Goal: Use online tool/utility: Utilize a website feature to perform a specific function

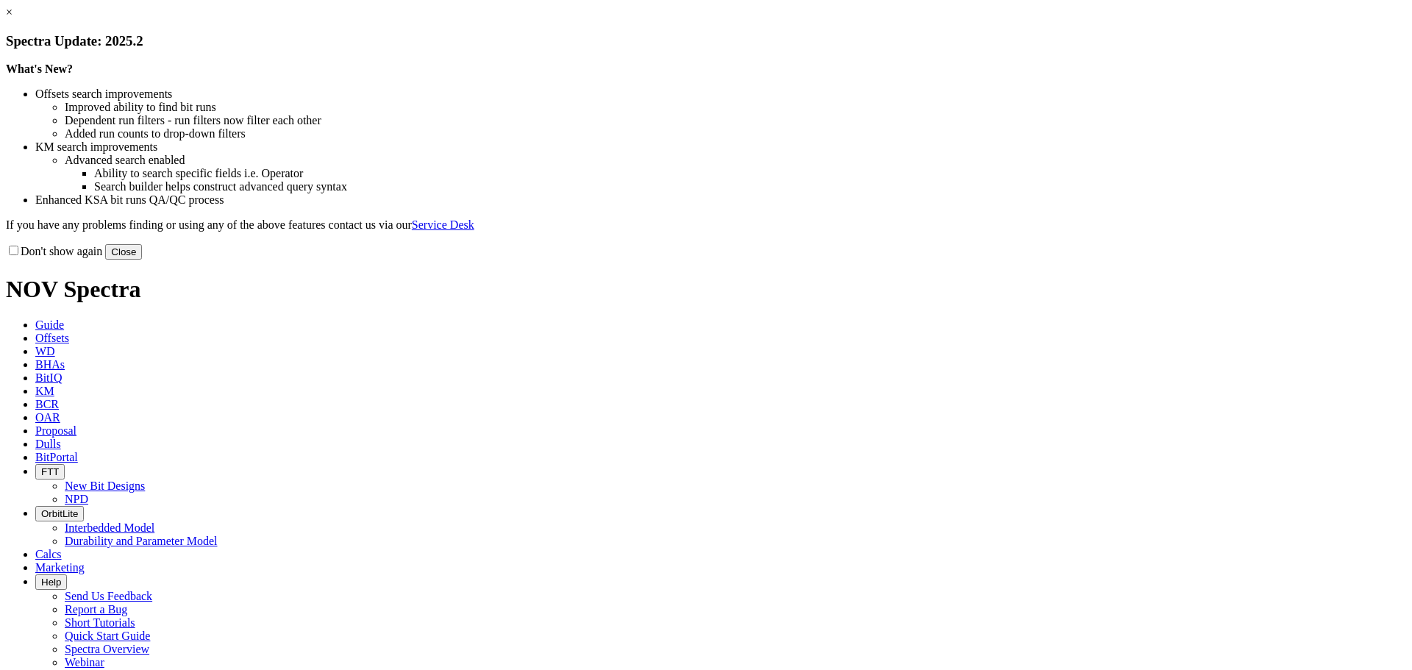
click at [142, 260] on button "Close" at bounding box center [123, 251] width 37 height 15
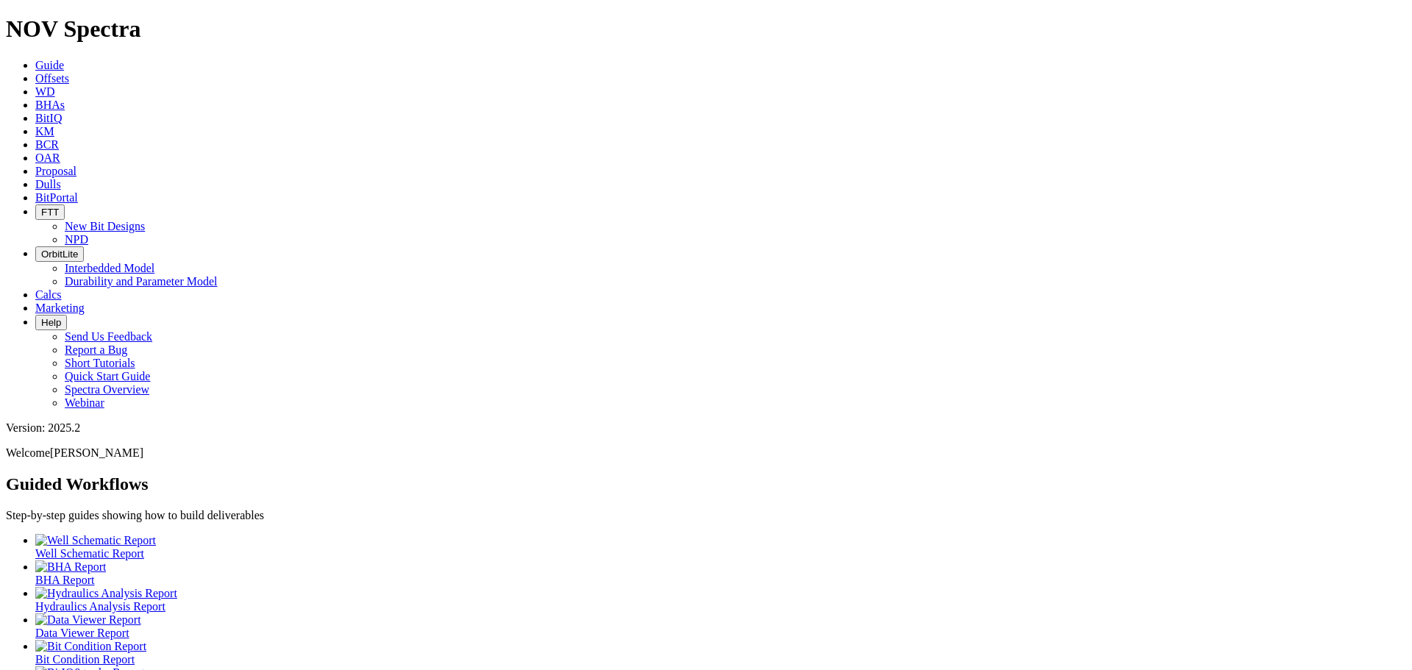
click at [35, 72] on icon at bounding box center [35, 78] width 0 height 12
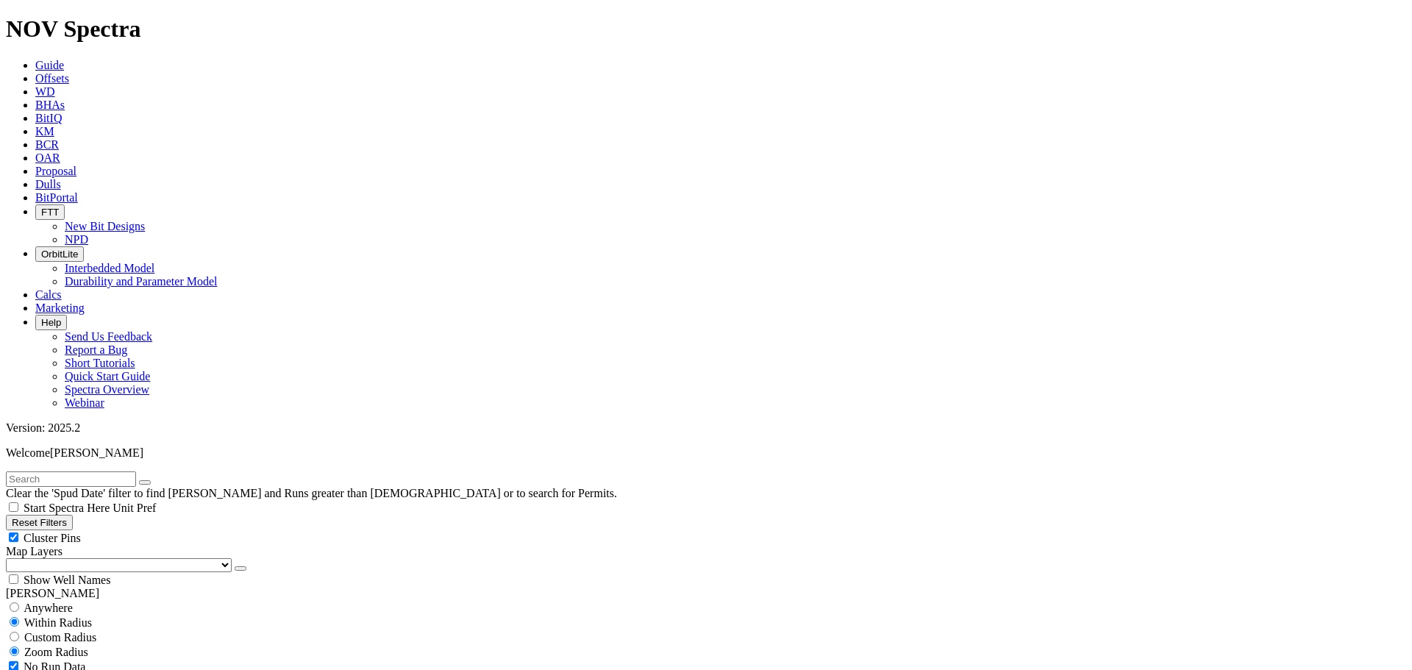
click at [62, 471] on input "text" at bounding box center [71, 478] width 130 height 15
type input "a320559"
click at [143, 530] on div "Cluster Pins" at bounding box center [706, 537] width 1400 height 15
checkbox input "false"
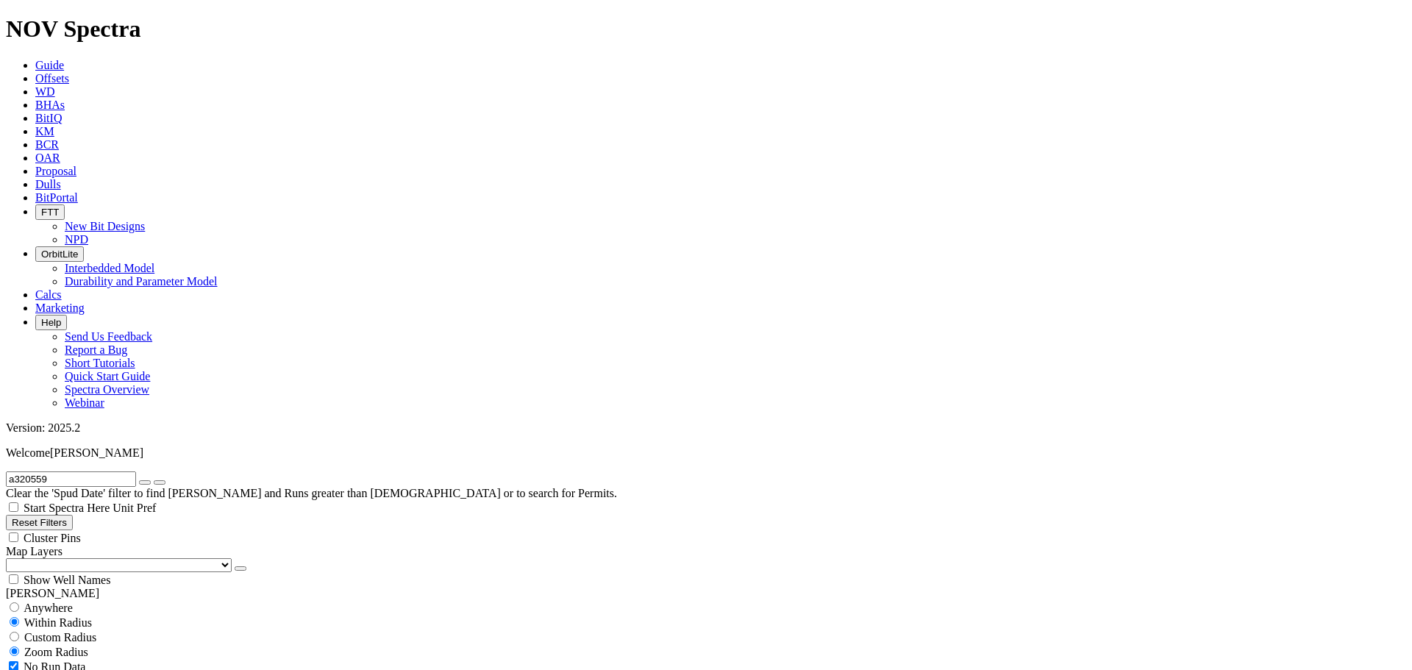
select select "8.75"
checkbox input "false"
select select "? number:8.75 ?"
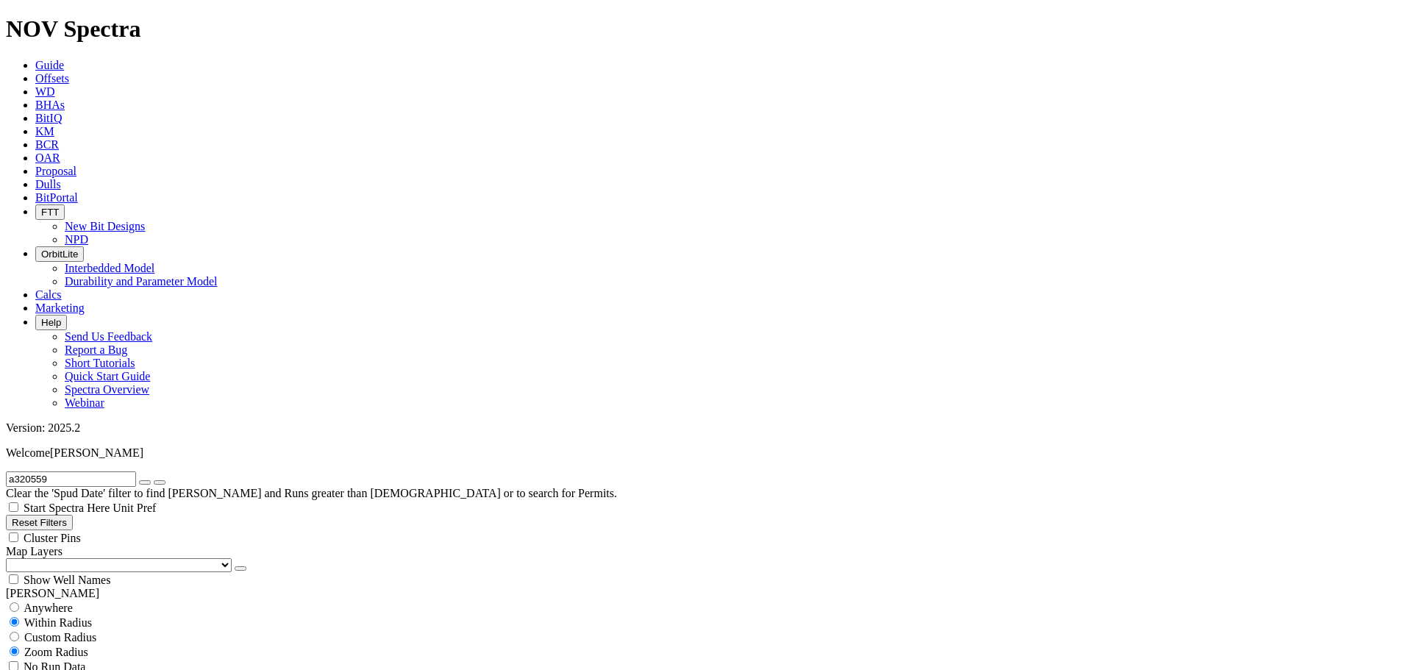
scroll to position [858, 0]
type input "10200"
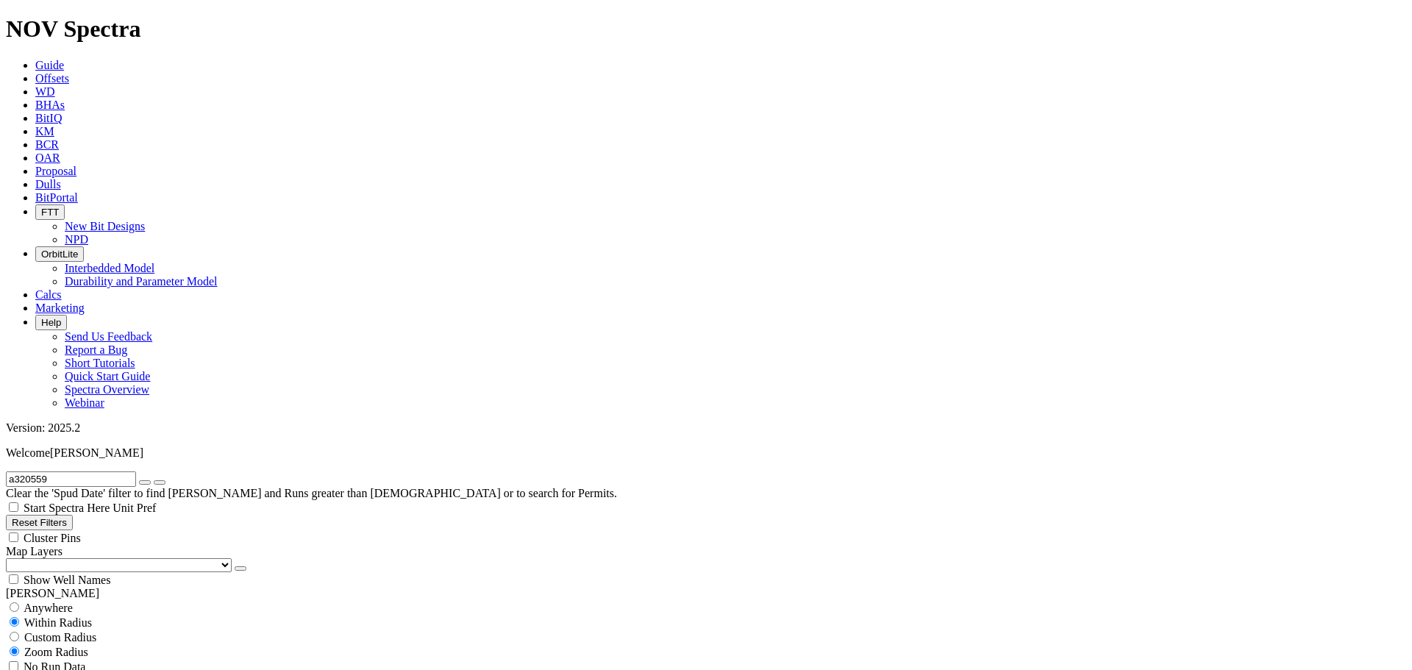
type input "12000"
click at [145, 482] on icon "button" at bounding box center [145, 482] width 0 height 0
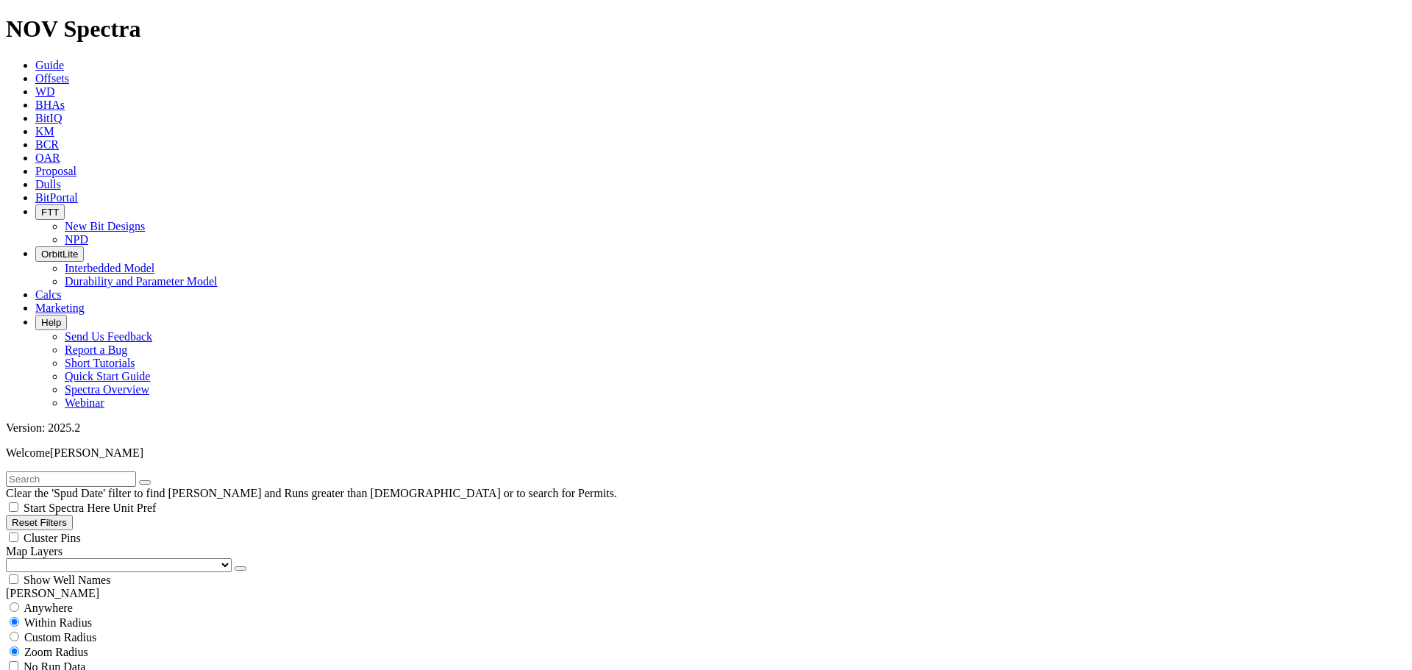
click at [147, 530] on div "Cluster Pins" at bounding box center [706, 537] width 1400 height 15
checkbox input "true"
click at [78, 558] on select "US Counties [GEOGRAPHIC_DATA], [GEOGRAPHIC_DATA] [GEOGRAPHIC_DATA], [GEOGRAPHIC…" at bounding box center [119, 565] width 226 height 14
click at [11, 558] on select "US Counties [GEOGRAPHIC_DATA], [GEOGRAPHIC_DATA] [GEOGRAPHIC_DATA], [GEOGRAPHIC…" at bounding box center [119, 565] width 226 height 14
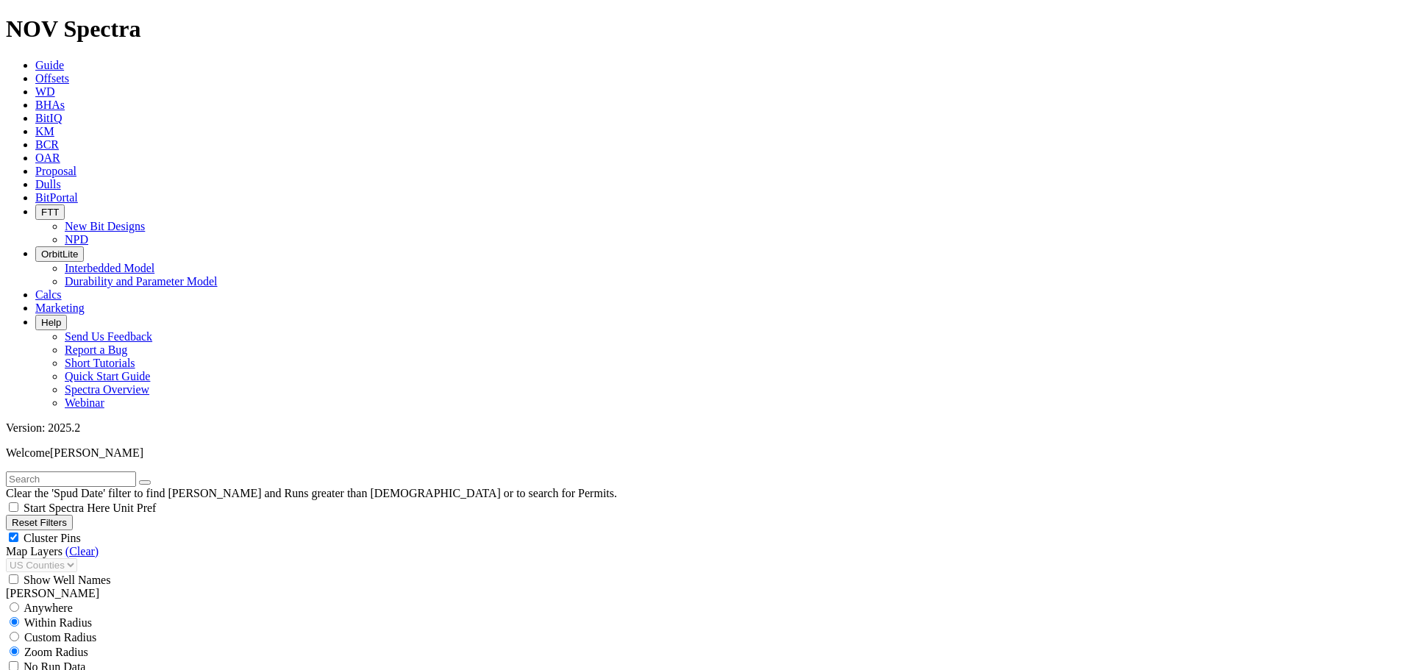
type input "150"
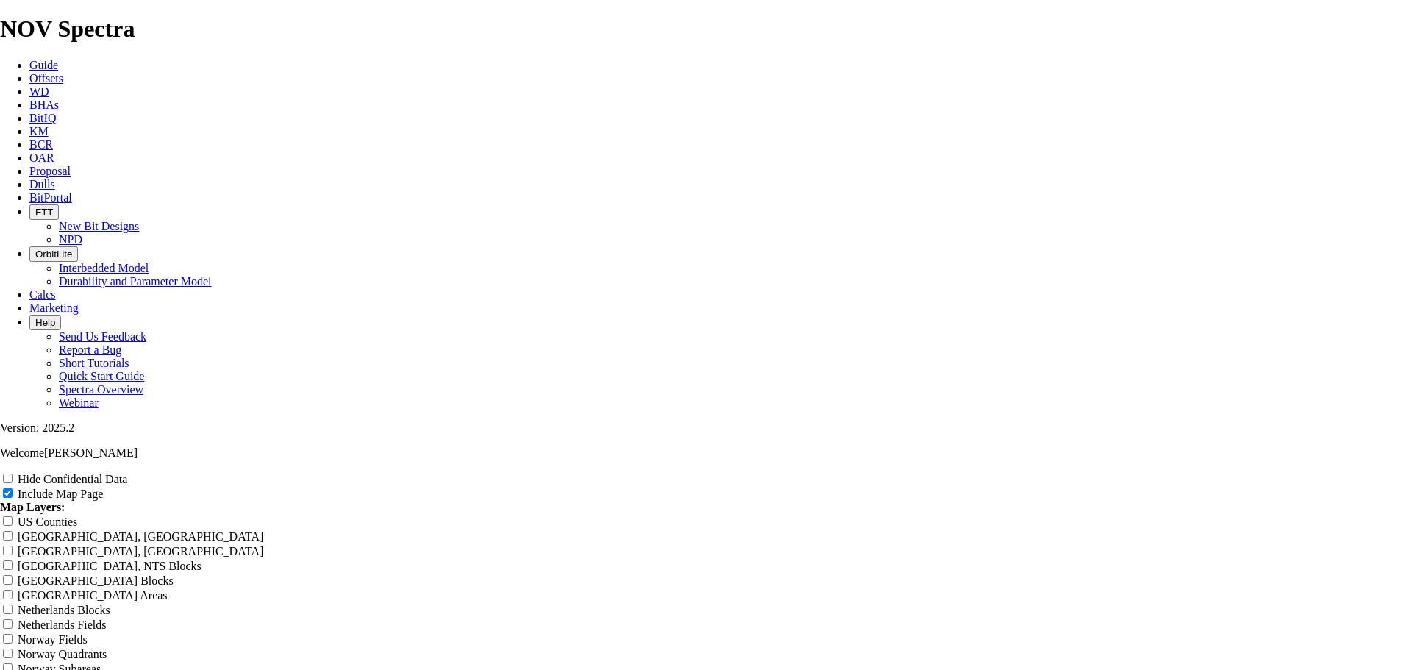
scroll to position [1887, 0]
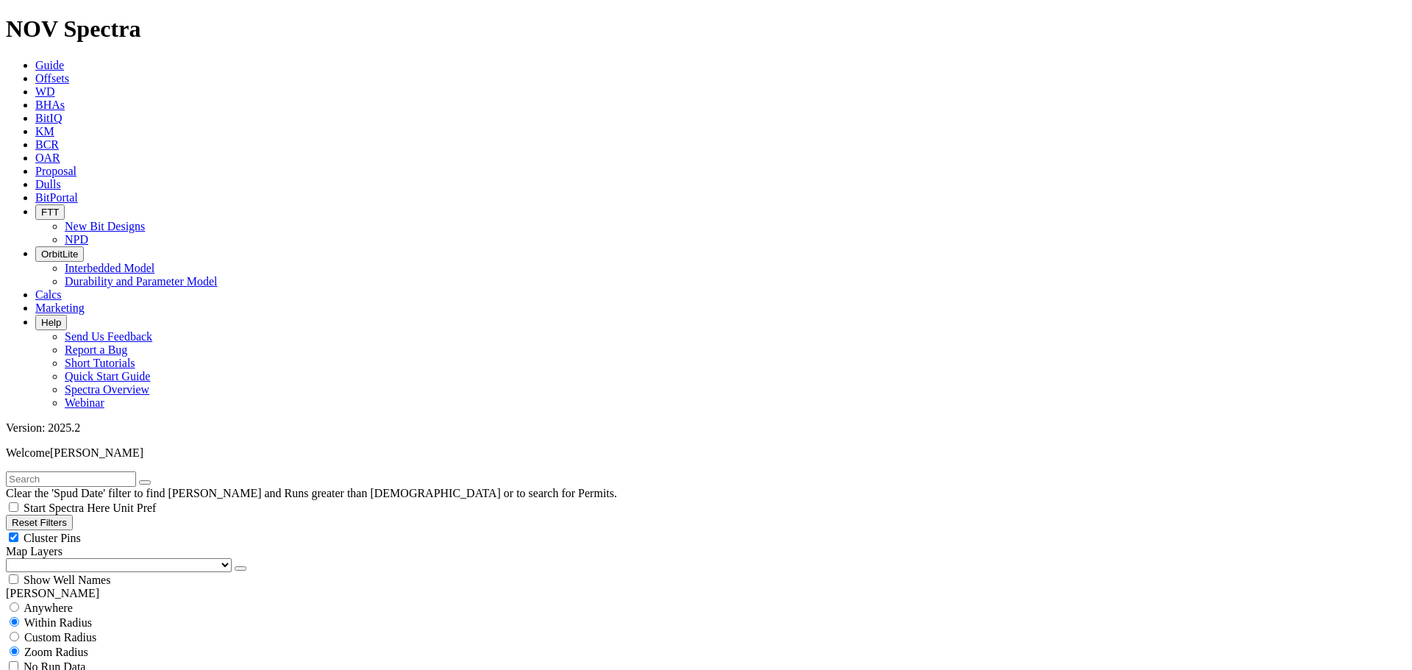
scroll to position [858, 0]
type input "8000"
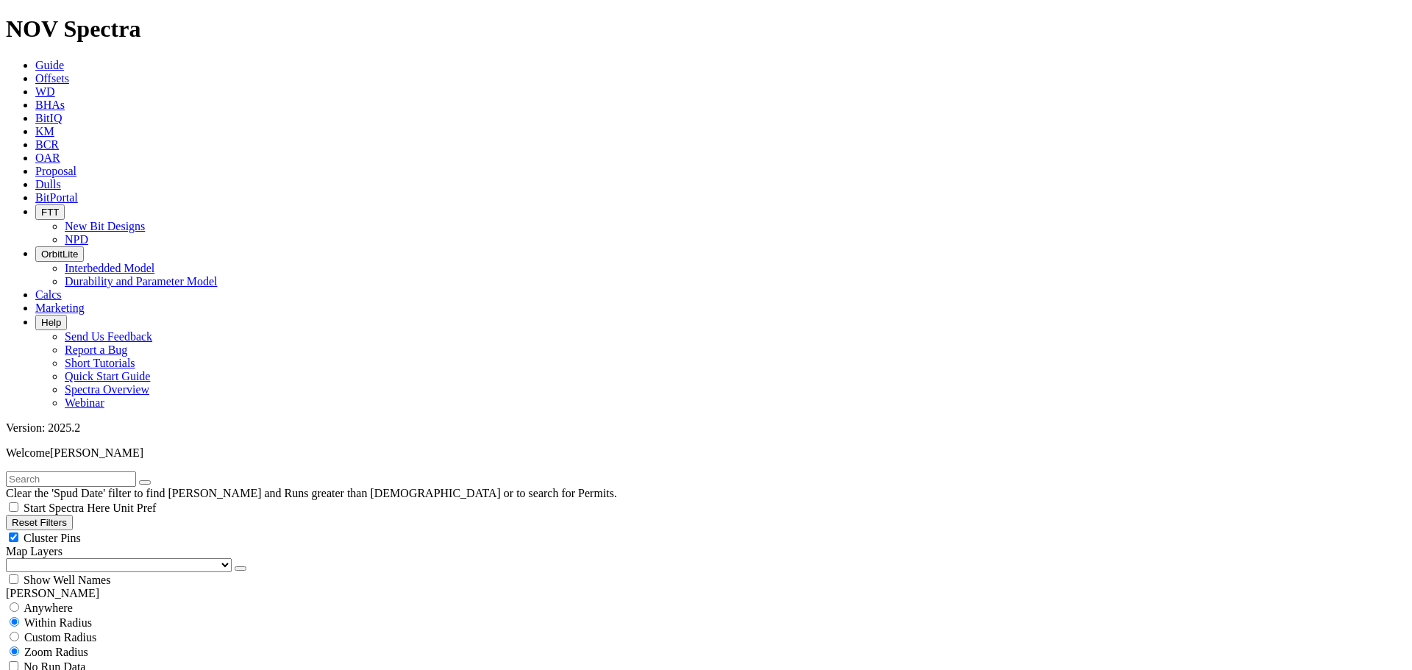
scroll to position [1082, 0]
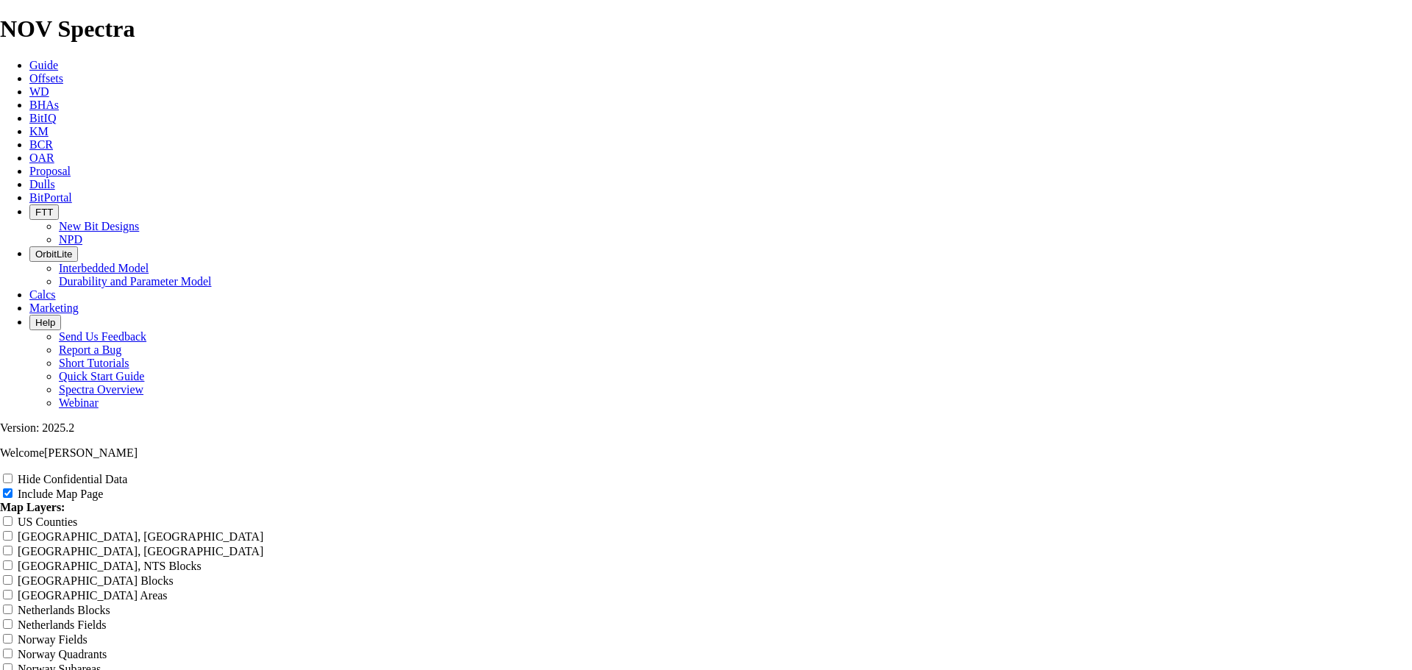
scroll to position [1029, 0]
click at [12, 516] on input "US Counties" at bounding box center [8, 521] width 10 height 10
checkbox input "true"
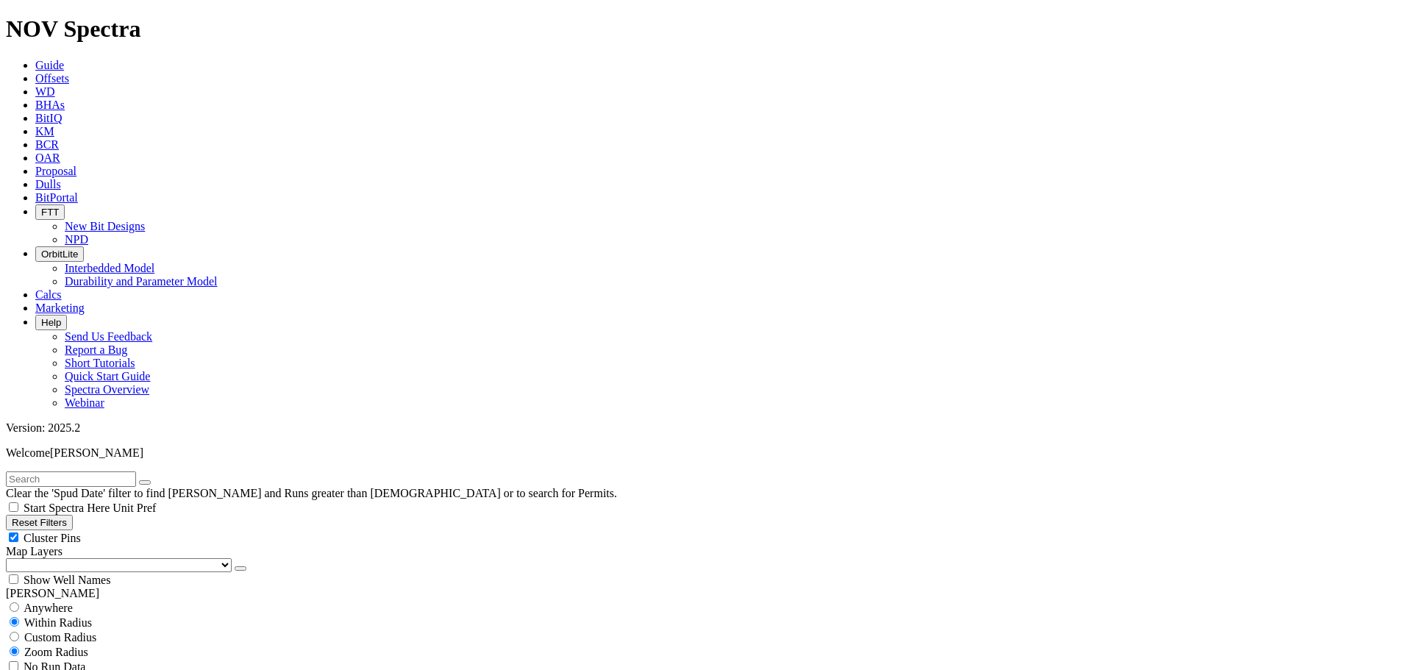
scroll to position [858, 0]
drag, startPoint x: 207, startPoint y: 443, endPoint x: 210, endPoint y: 465, distance: 22.3
type input "10400"
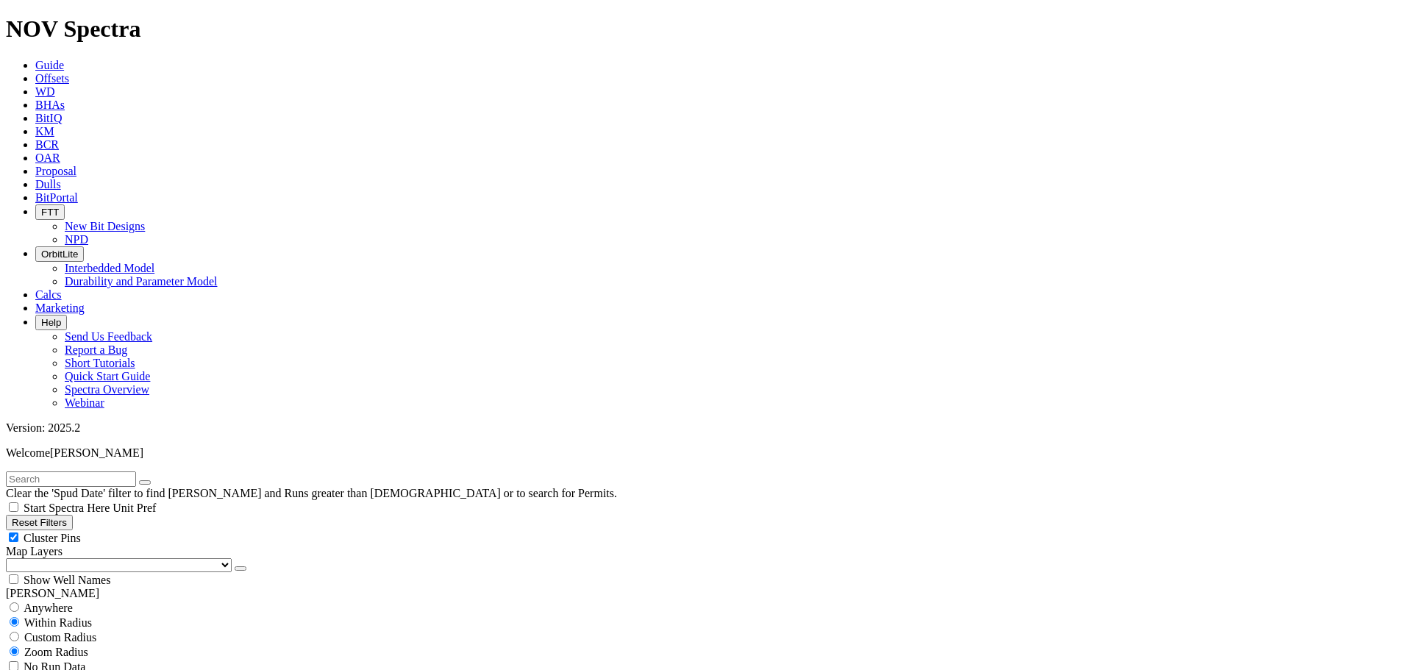
drag, startPoint x: 94, startPoint y: 362, endPoint x: 95, endPoint y: 378, distance: 16.2
type input "10000"
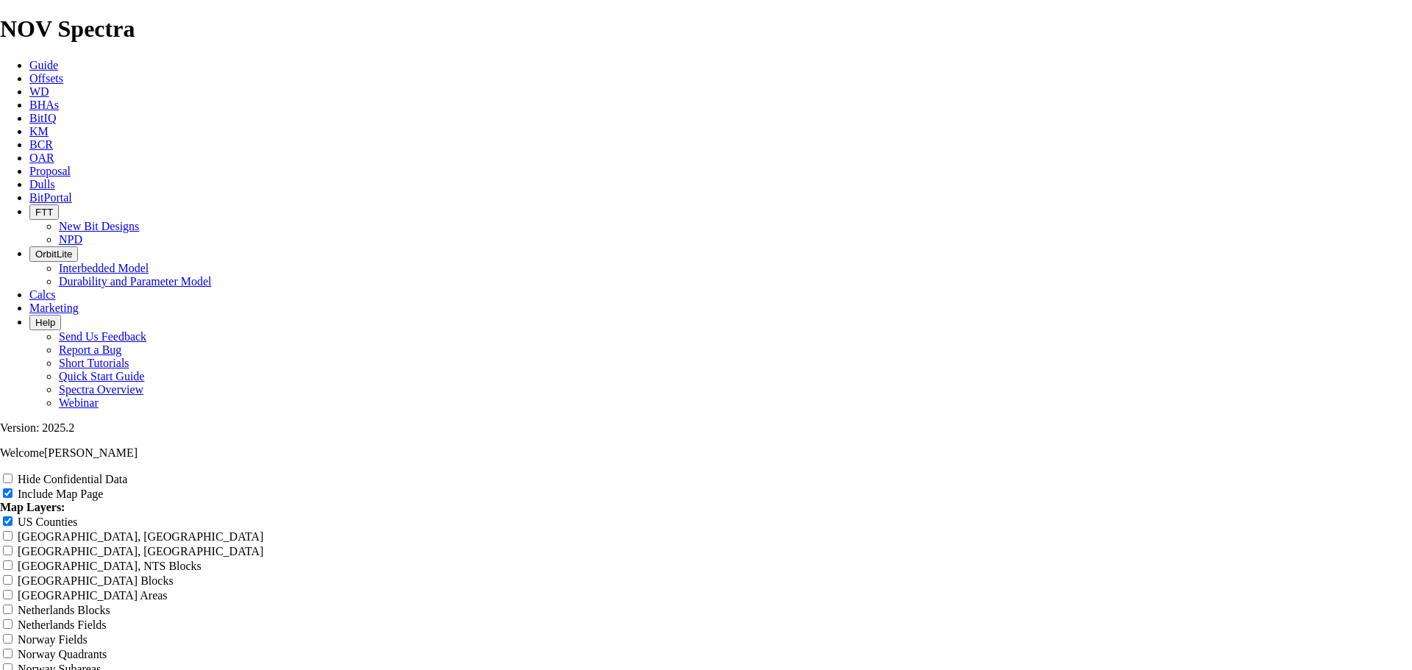
scroll to position [858, 0]
click at [12, 516] on input "US Counties" at bounding box center [8, 521] width 10 height 10
checkbox input "true"
